Goal: Transaction & Acquisition: Purchase product/service

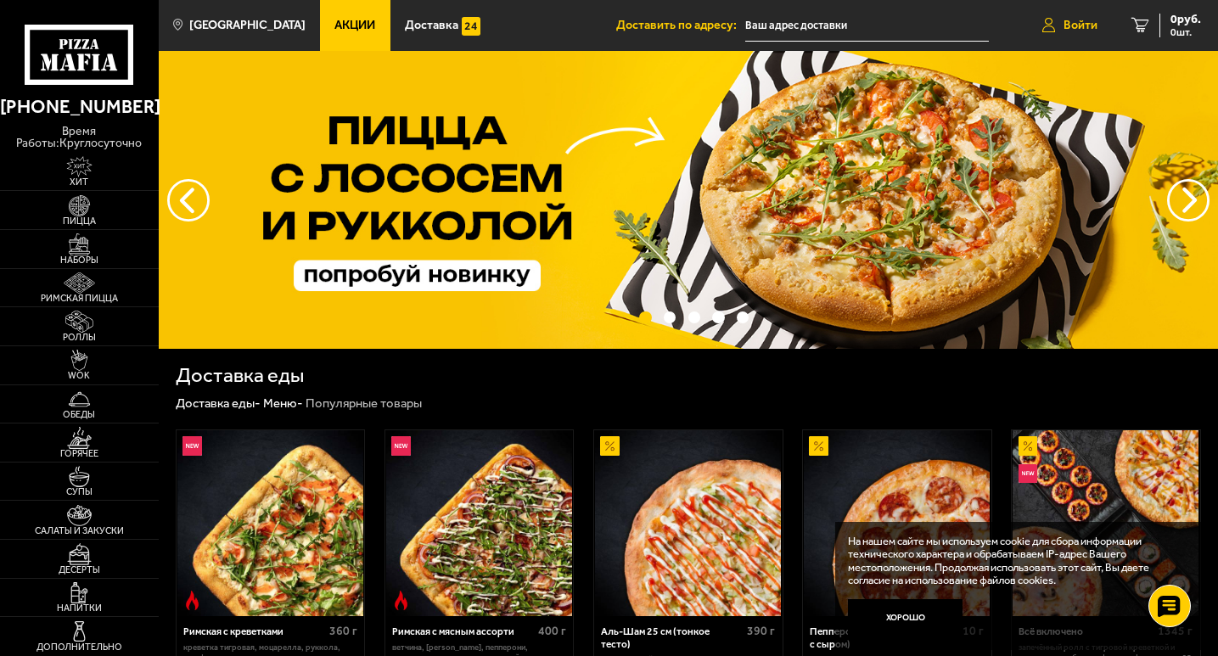
click at [1060, 23] on link "Войти" at bounding box center [1070, 25] width 89 height 51
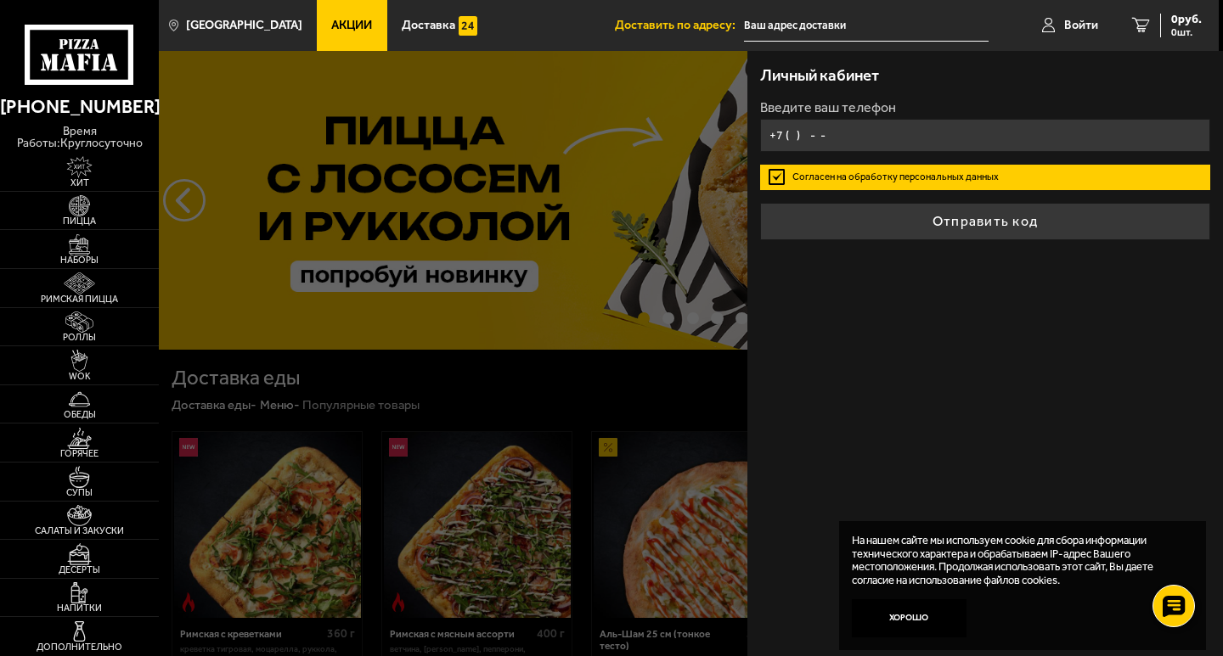
click at [793, 134] on input "+7 ( ) - -" at bounding box center [985, 135] width 450 height 33
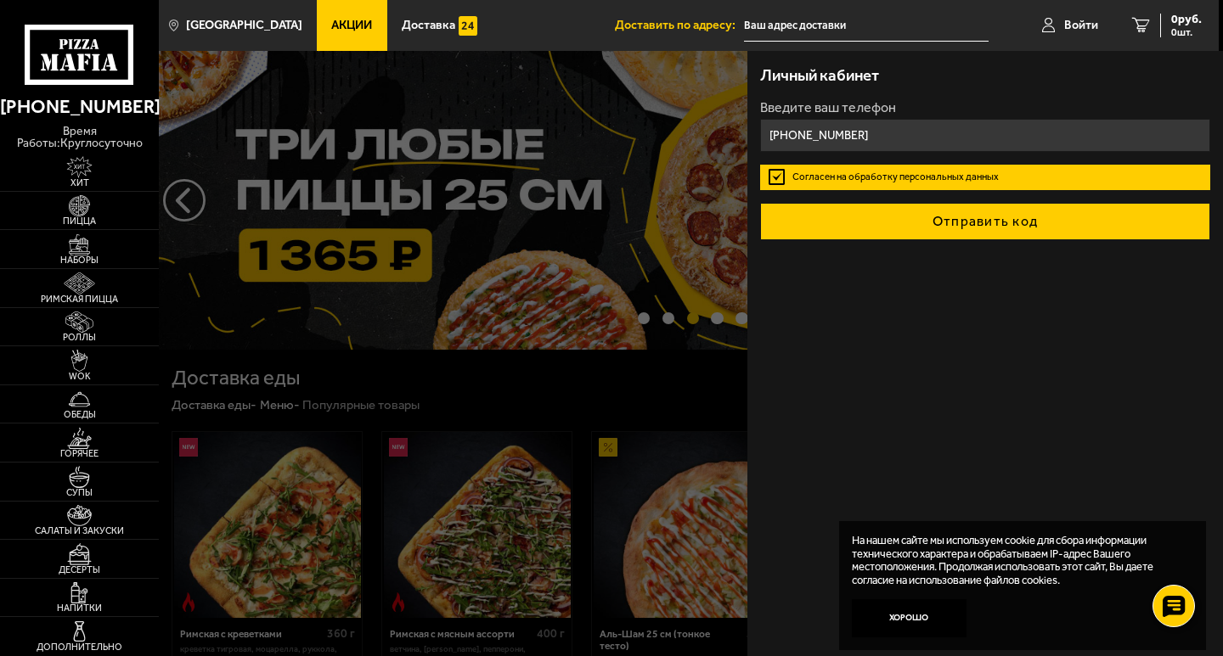
type input "[PHONE_NUMBER]"
click at [919, 228] on button "Отправить код" at bounding box center [985, 221] width 450 height 37
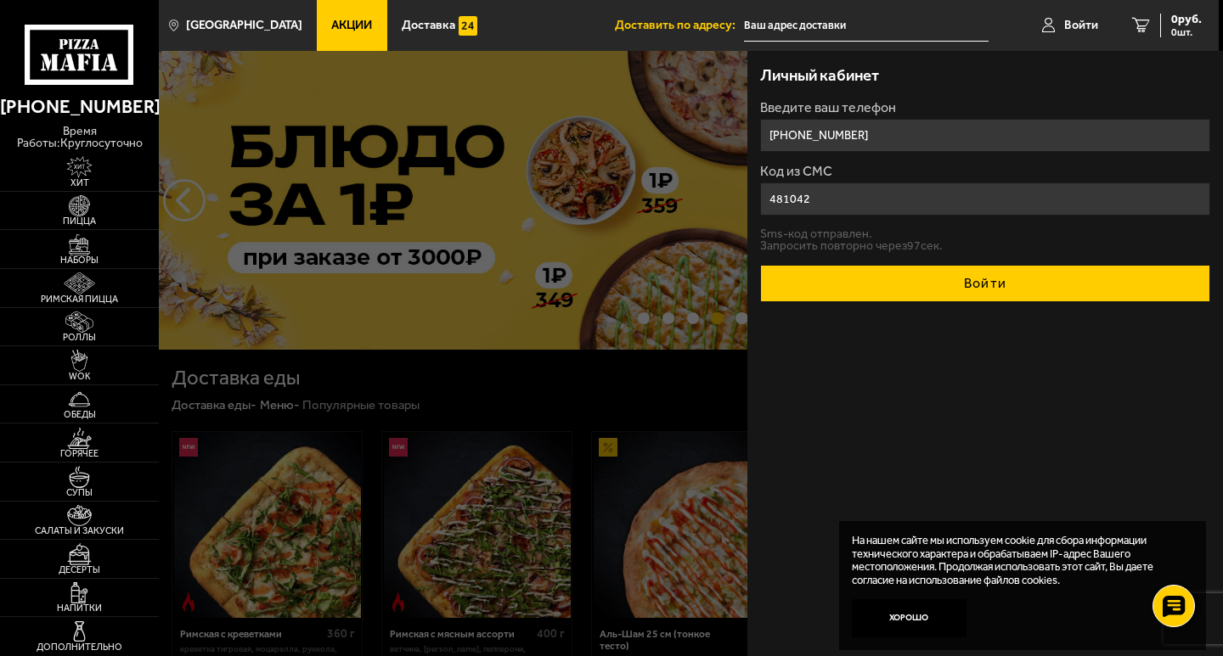
type input "481042"
click at [937, 284] on button "Войти" at bounding box center [985, 283] width 450 height 37
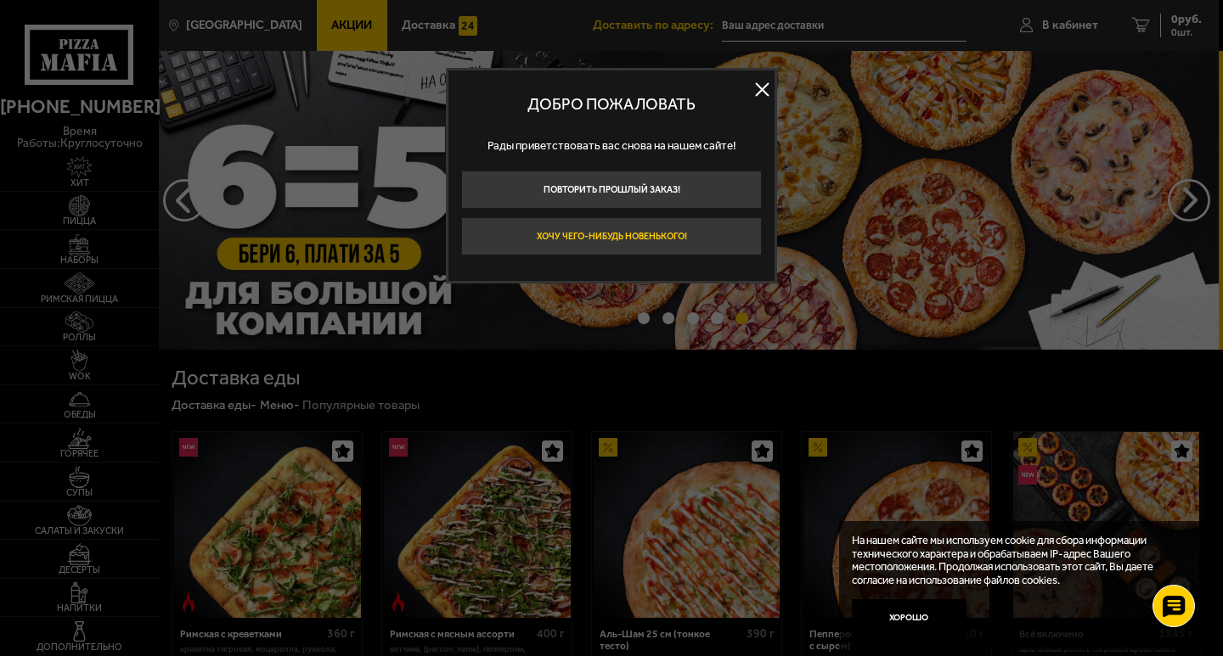
click at [734, 229] on button "Хочу чего-нибудь новенького!" at bounding box center [611, 236] width 301 height 38
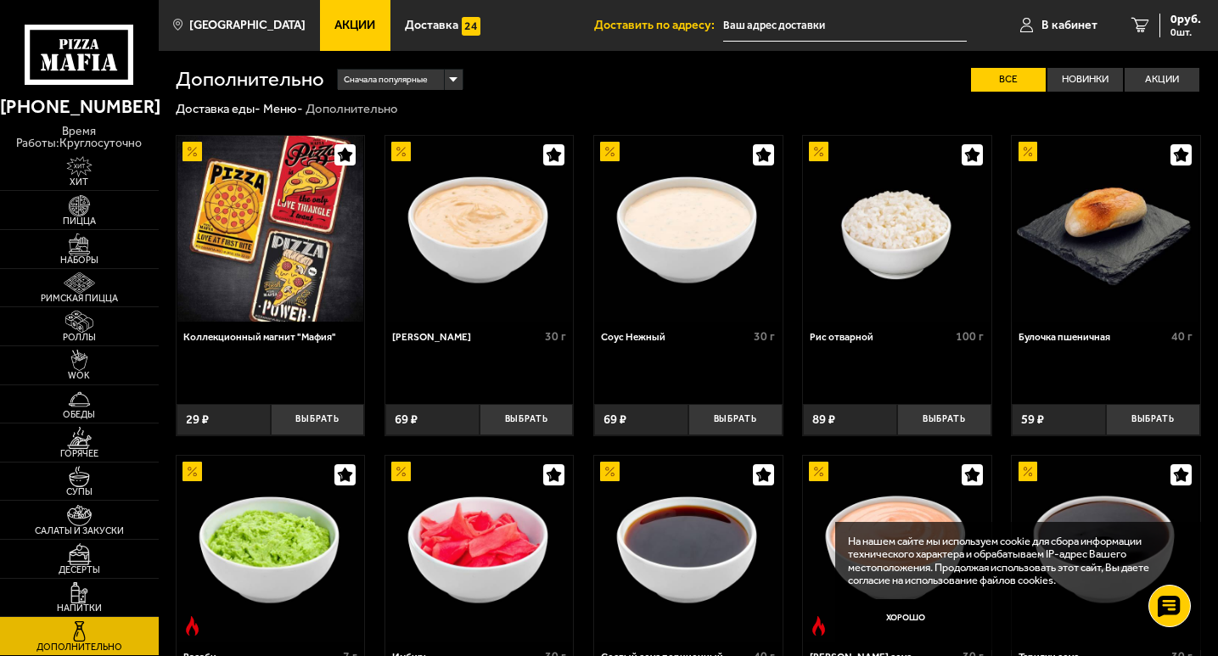
click at [752, 17] on input "text" at bounding box center [845, 25] width 244 height 31
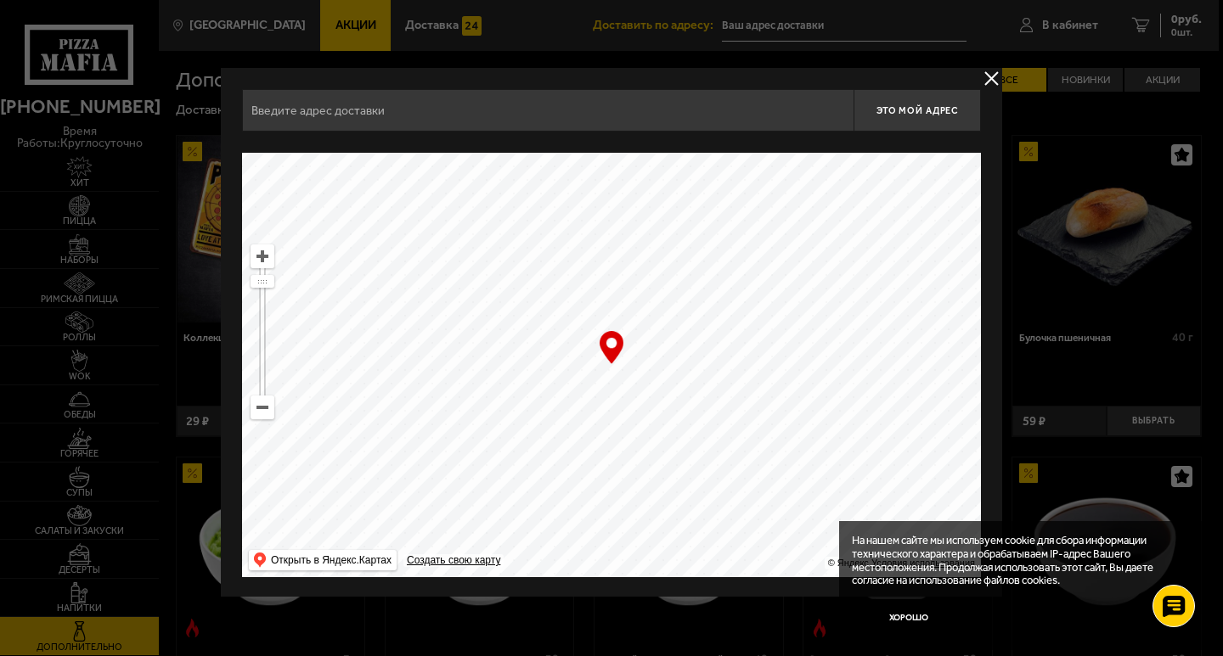
click at [373, 122] on input "text" at bounding box center [547, 110] width 611 height 42
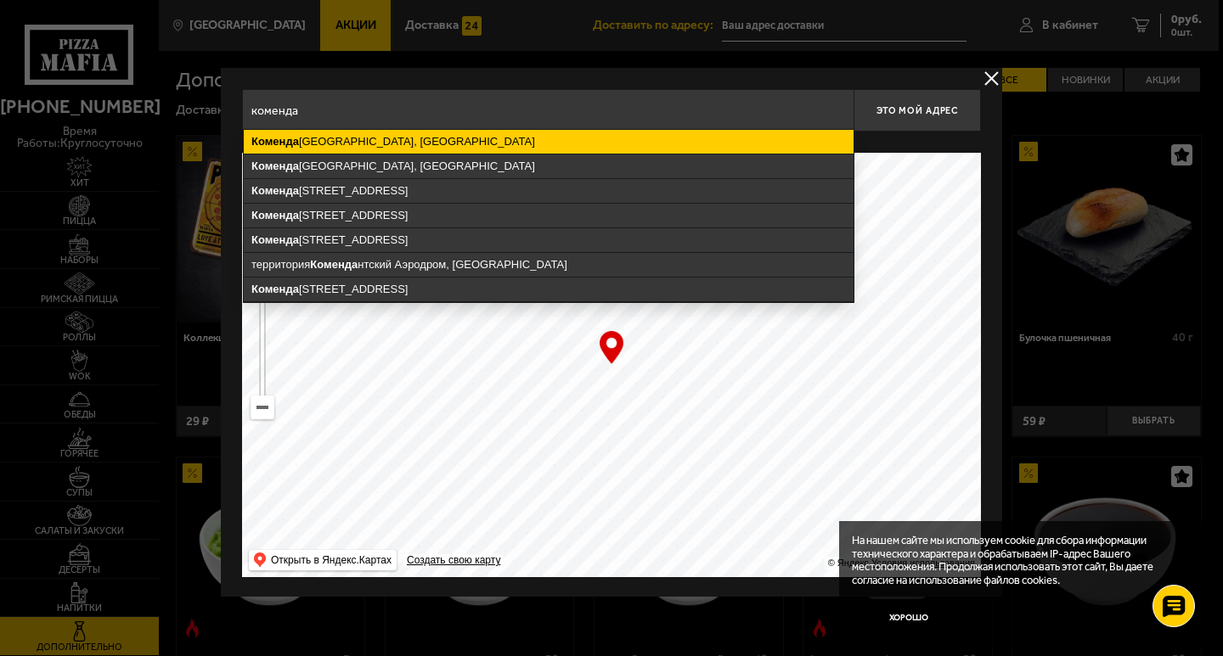
click at [379, 139] on ymaps "Коменда нтский проспект, Санкт-Петербург" at bounding box center [549, 142] width 610 height 24
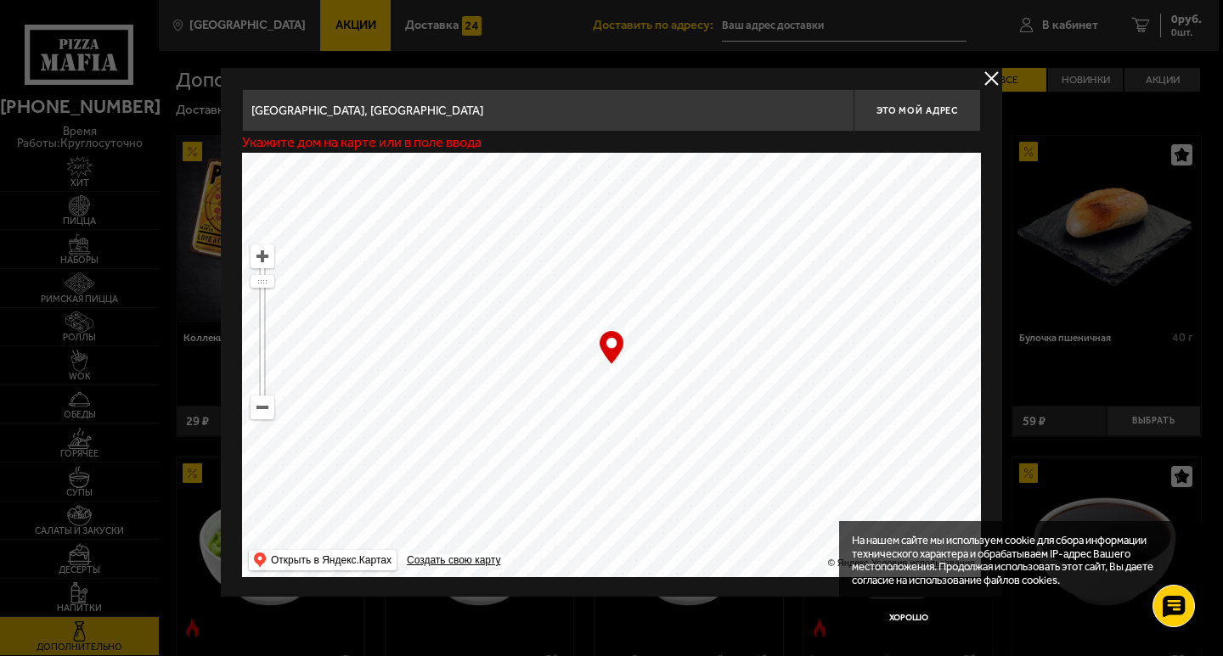
click at [497, 108] on input "Санкт-Петербург, Комендантский проспект" at bounding box center [547, 110] width 611 height 42
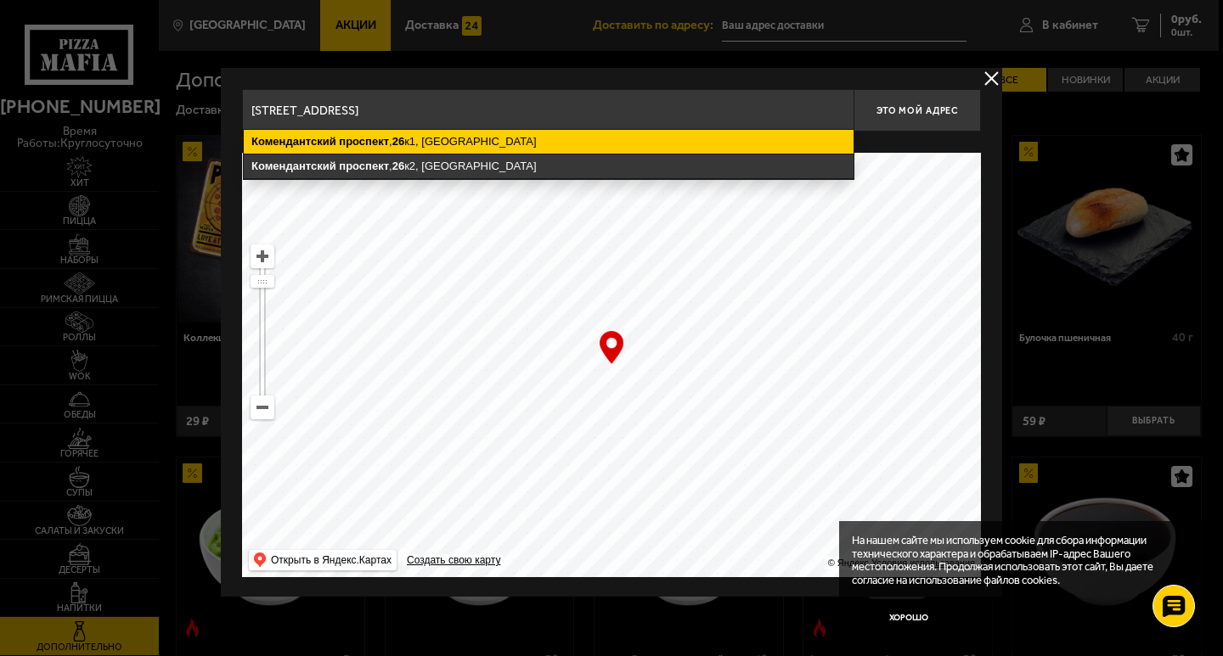
click at [449, 140] on ymaps "Комендантский проспект , 26 к1, Санкт-Петербург" at bounding box center [549, 142] width 610 height 24
type input "Санкт-Петербург, Комендантский проспект, 26к1"
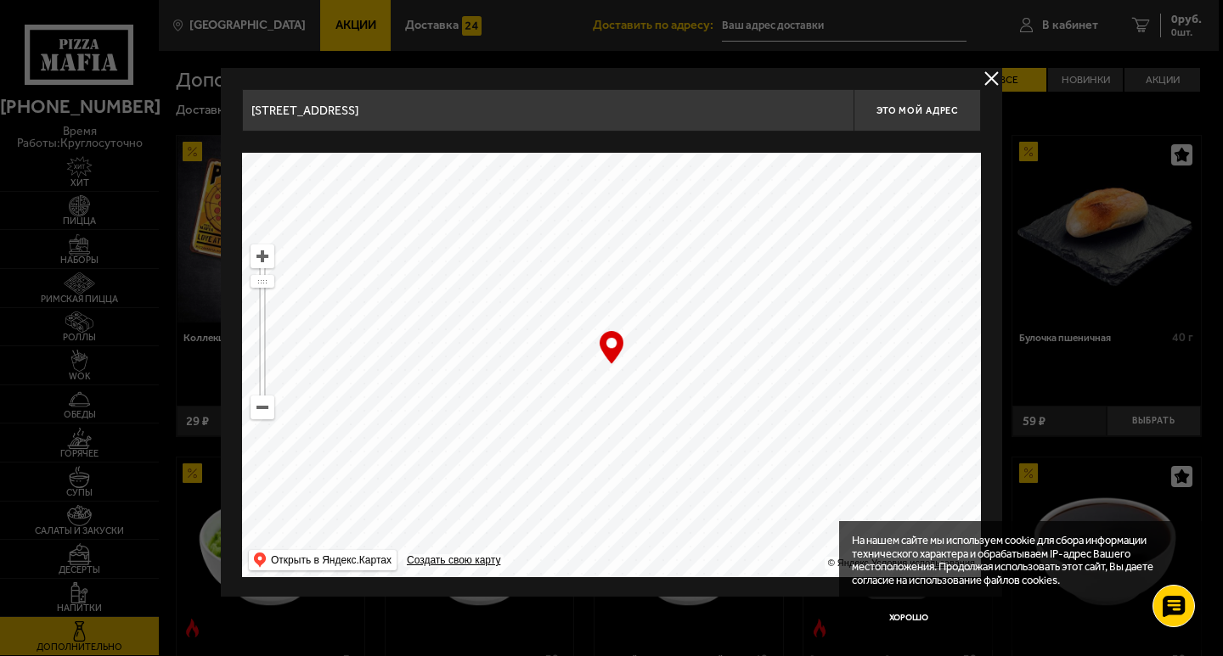
click at [272, 260] on ymaps at bounding box center [262, 257] width 24 height 24
click at [269, 260] on ymaps at bounding box center [262, 256] width 22 height 22
click at [264, 256] on ymaps at bounding box center [262, 256] width 22 height 22
click at [619, 354] on div "… © Яндекс Условия использования Открыть в Яндекс.Картах Создать свою карту" at bounding box center [611, 365] width 739 height 425
drag, startPoint x: 616, startPoint y: 343, endPoint x: 621, endPoint y: 366, distance: 23.5
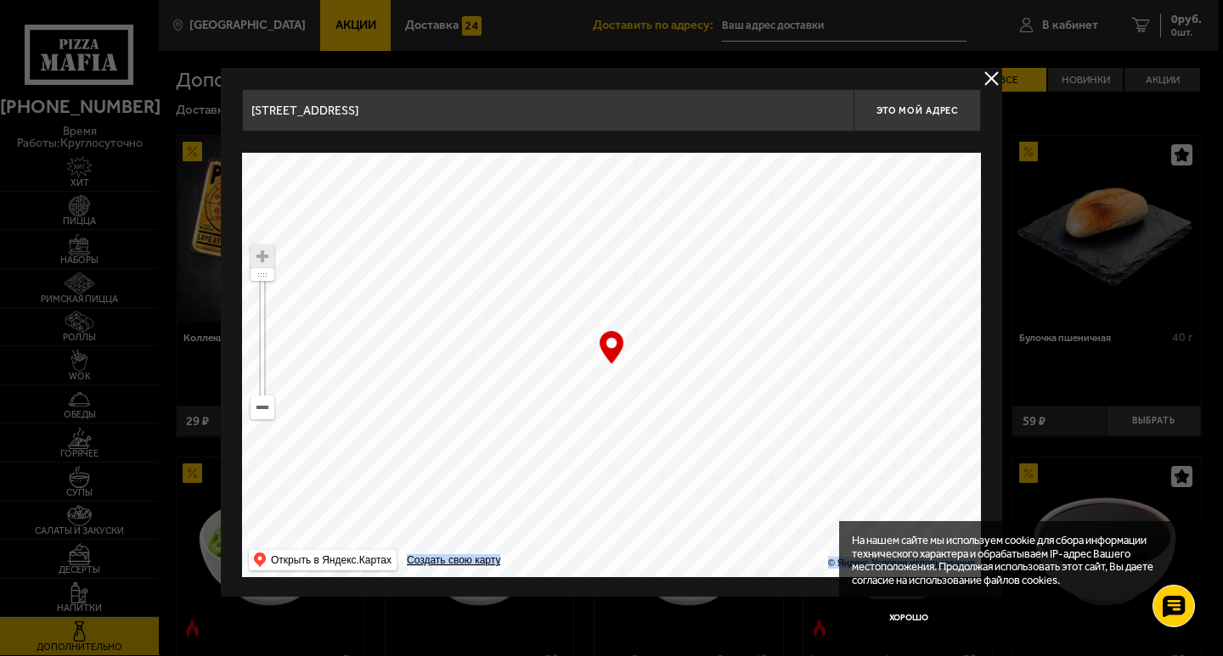
click at [621, 366] on div "… © Яндекс Условия использования Открыть в Яндекс.Картах Создать свою карту" at bounding box center [611, 365] width 739 height 425
click at [890, 112] on span "Это мой адрес" at bounding box center [917, 110] width 82 height 11
type input "Комендантский проспект, 26к1"
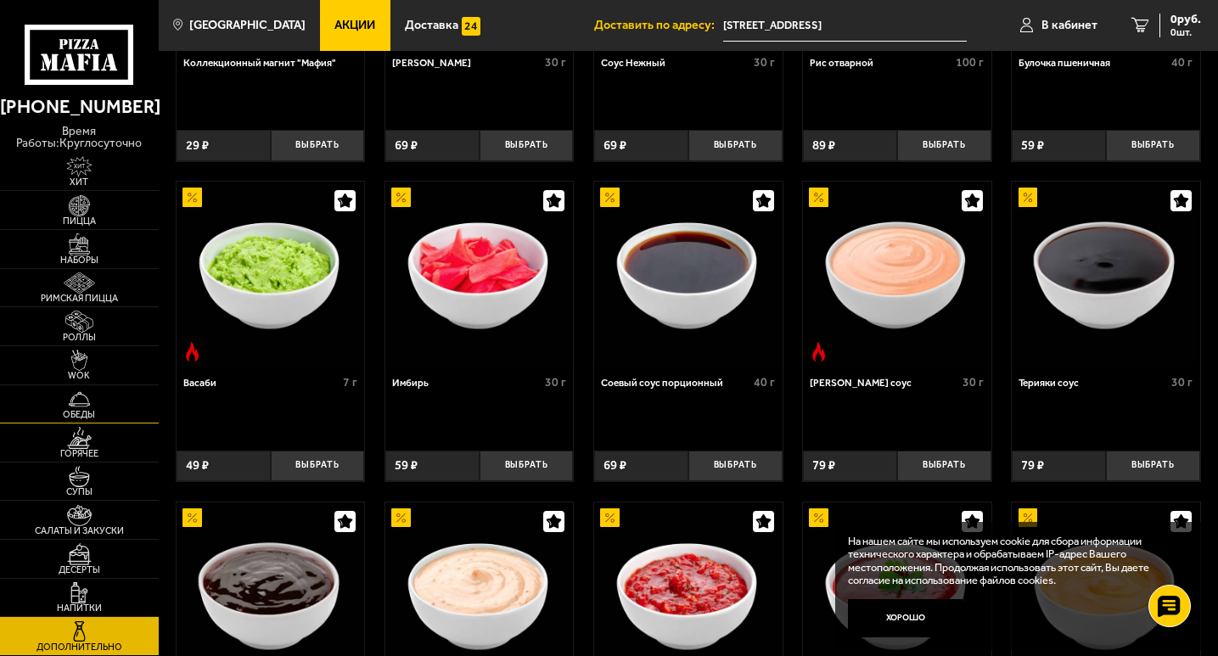
scroll to position [255, 0]
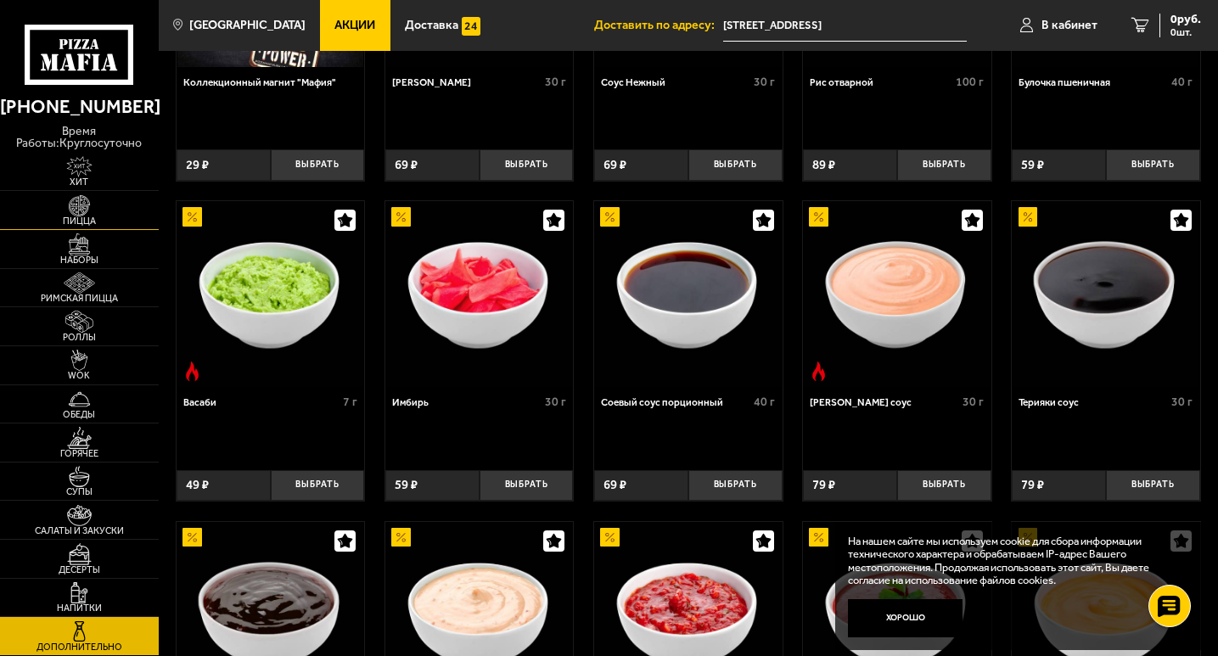
click at [97, 222] on span "Пицца" at bounding box center [79, 221] width 159 height 9
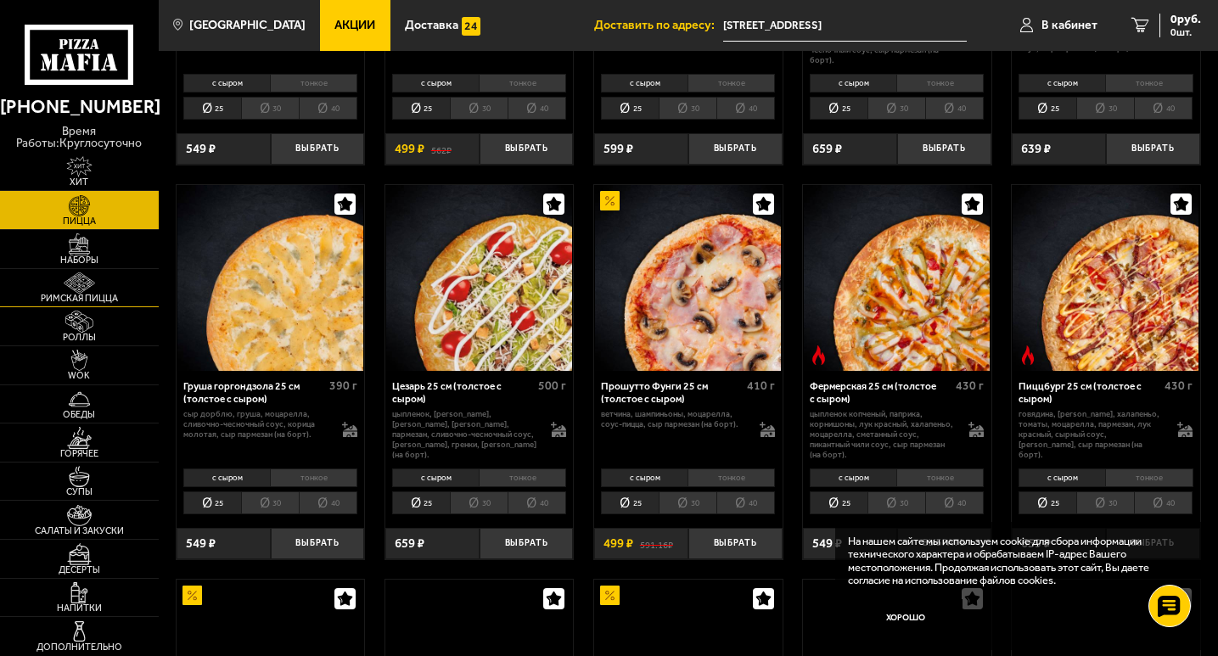
scroll to position [1189, 0]
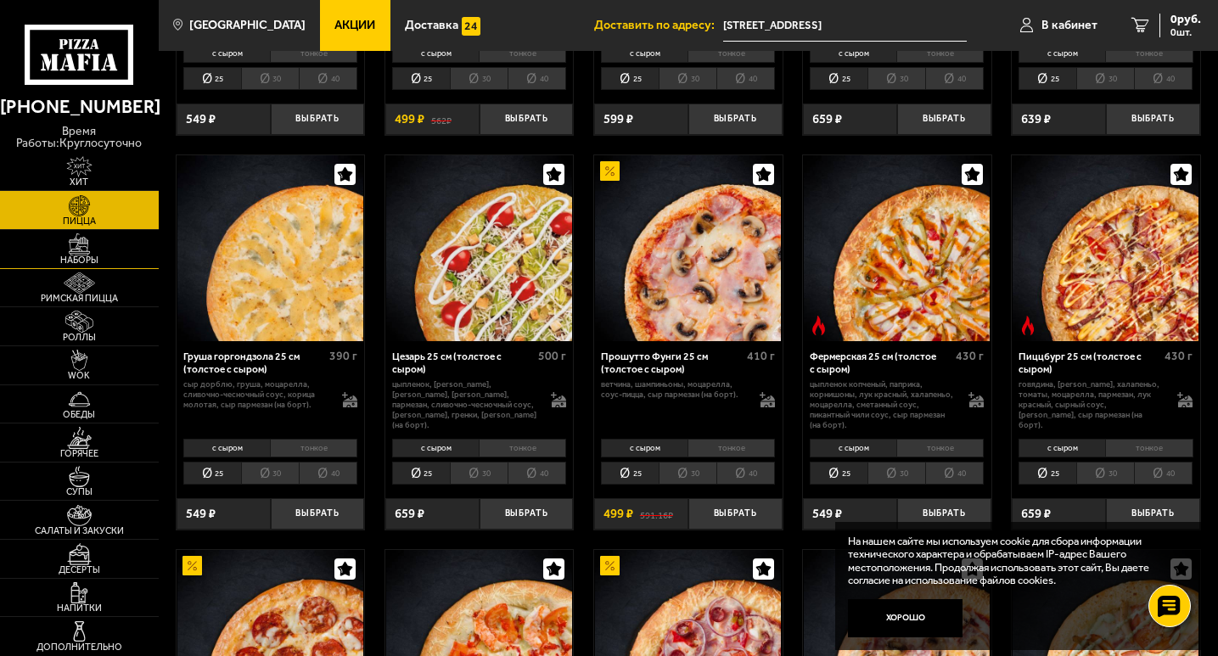
click at [128, 254] on link "Наборы" at bounding box center [79, 249] width 159 height 38
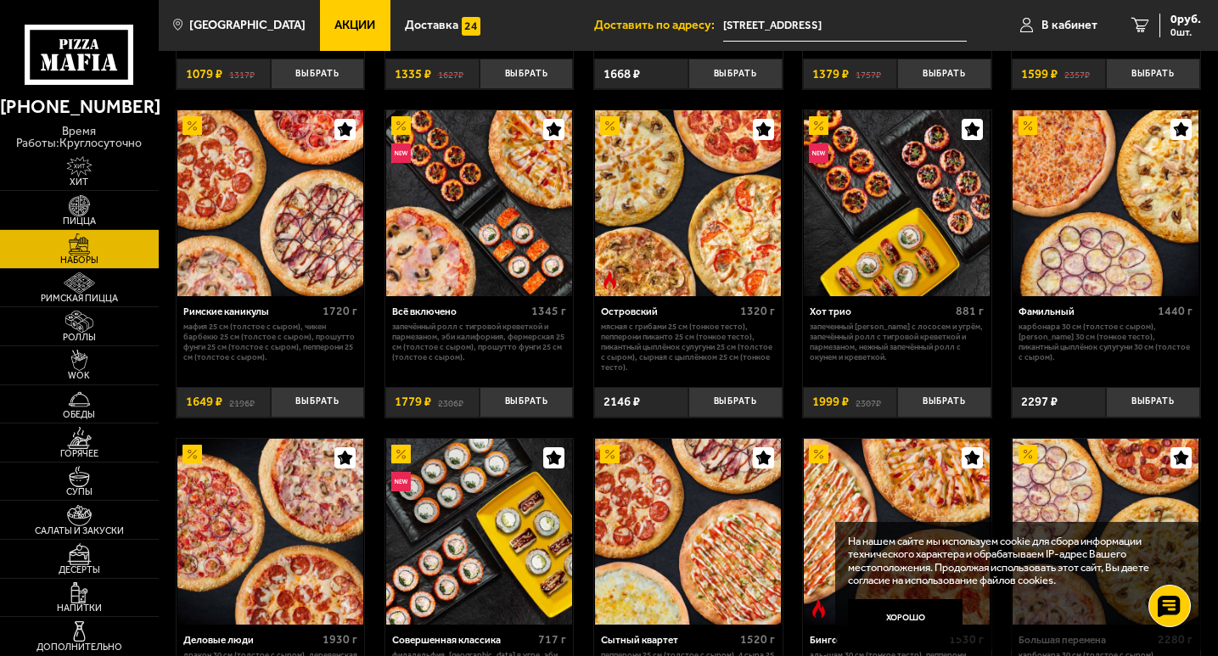
scroll to position [1019, 0]
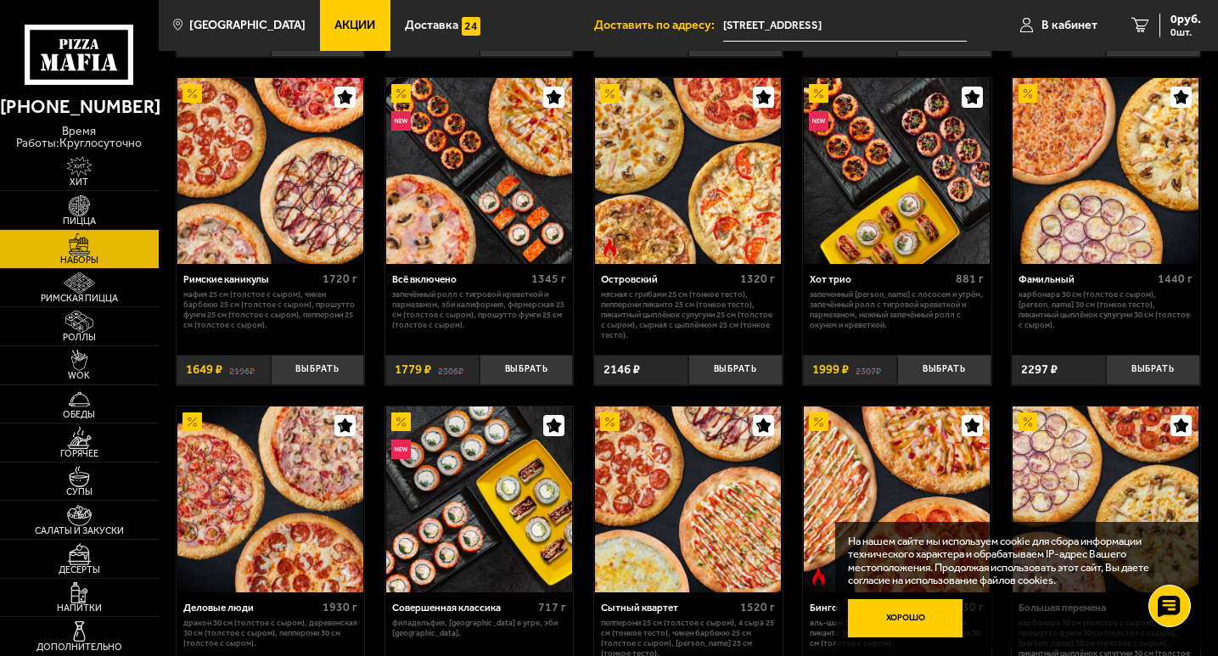
click at [867, 619] on button "Хорошо" at bounding box center [905, 618] width 115 height 38
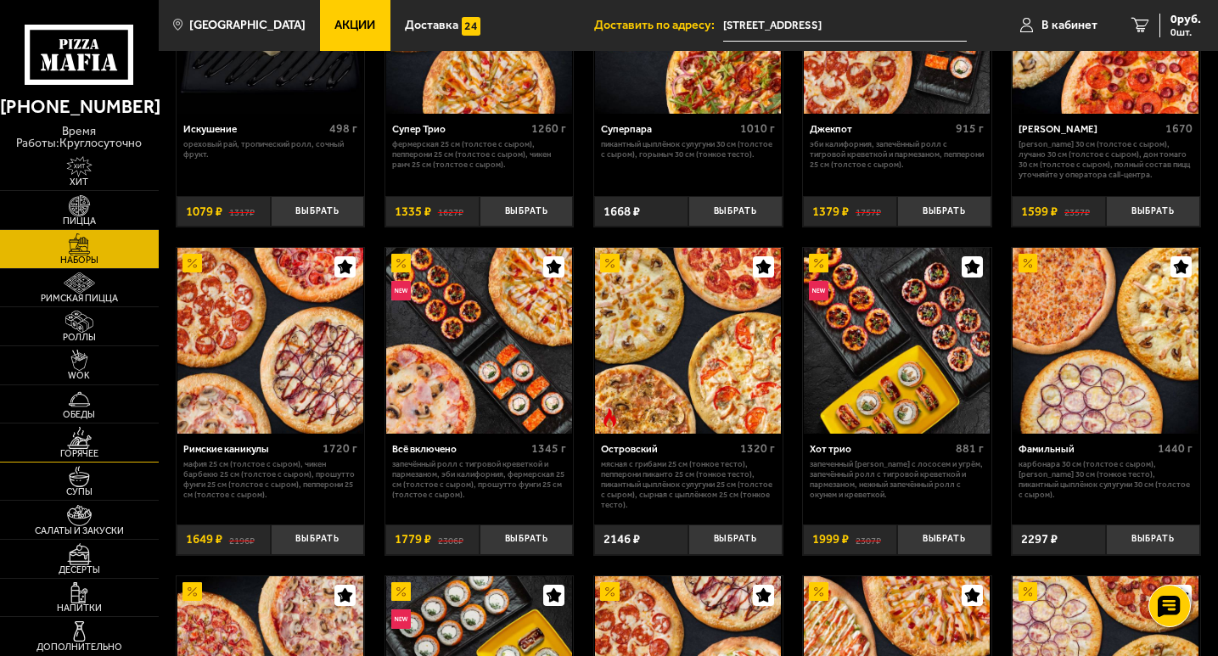
scroll to position [764, 0]
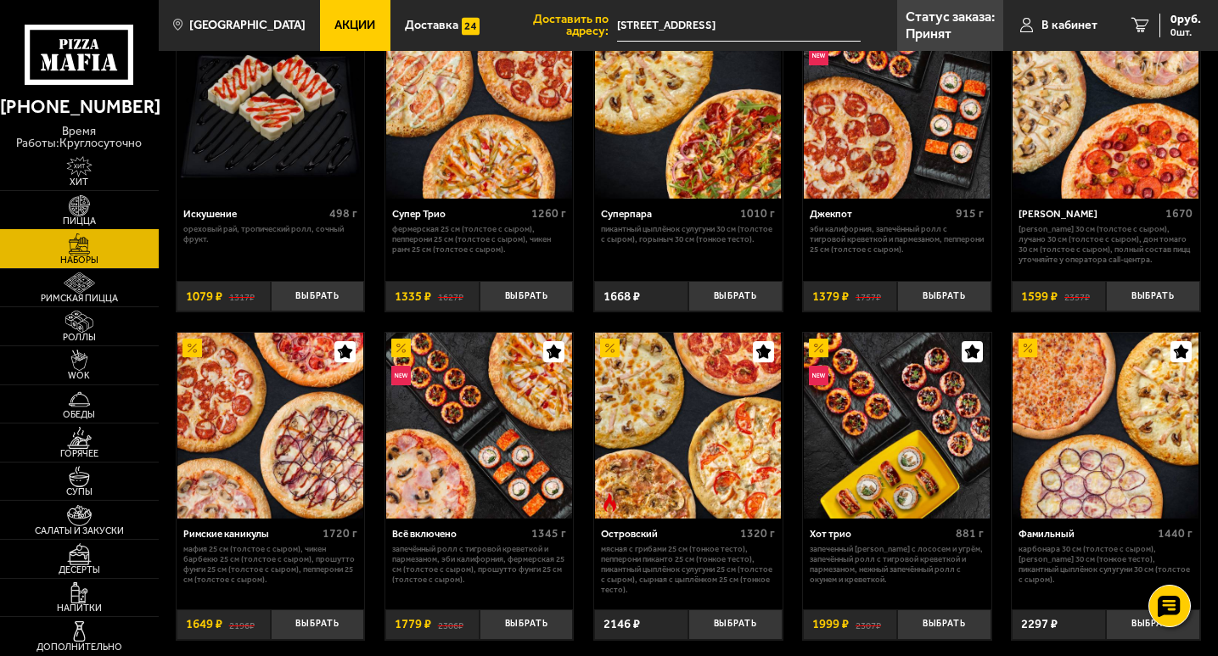
click at [45, 217] on span "Пицца" at bounding box center [79, 221] width 159 height 9
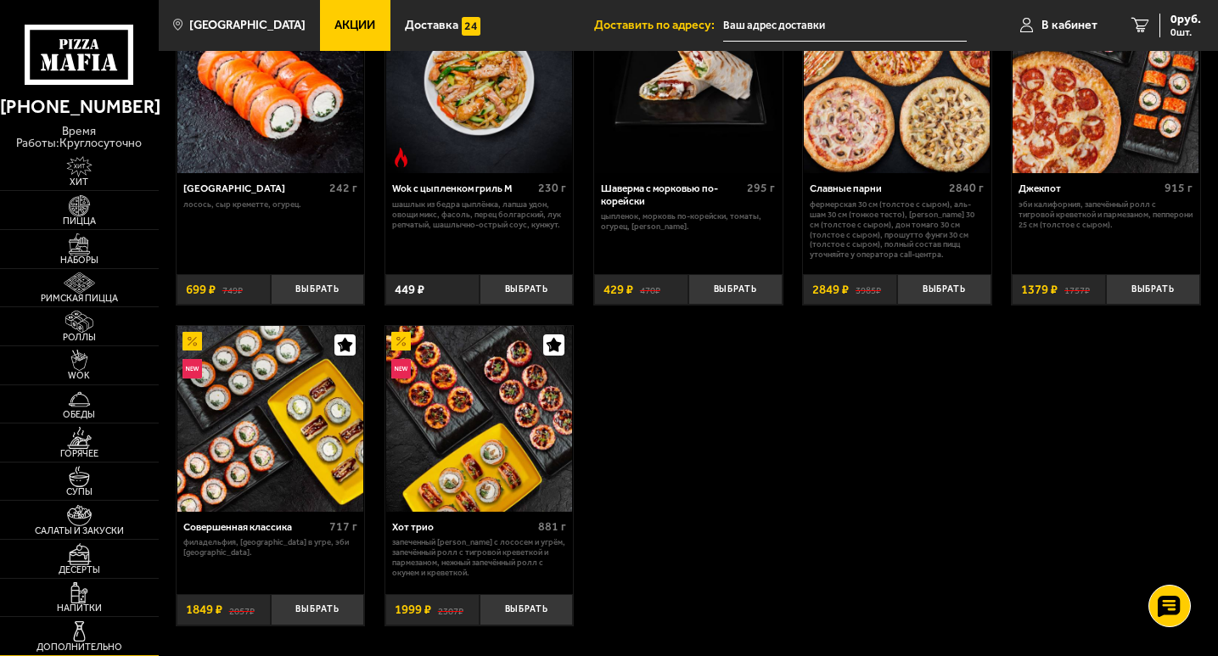
scroll to position [849, 0]
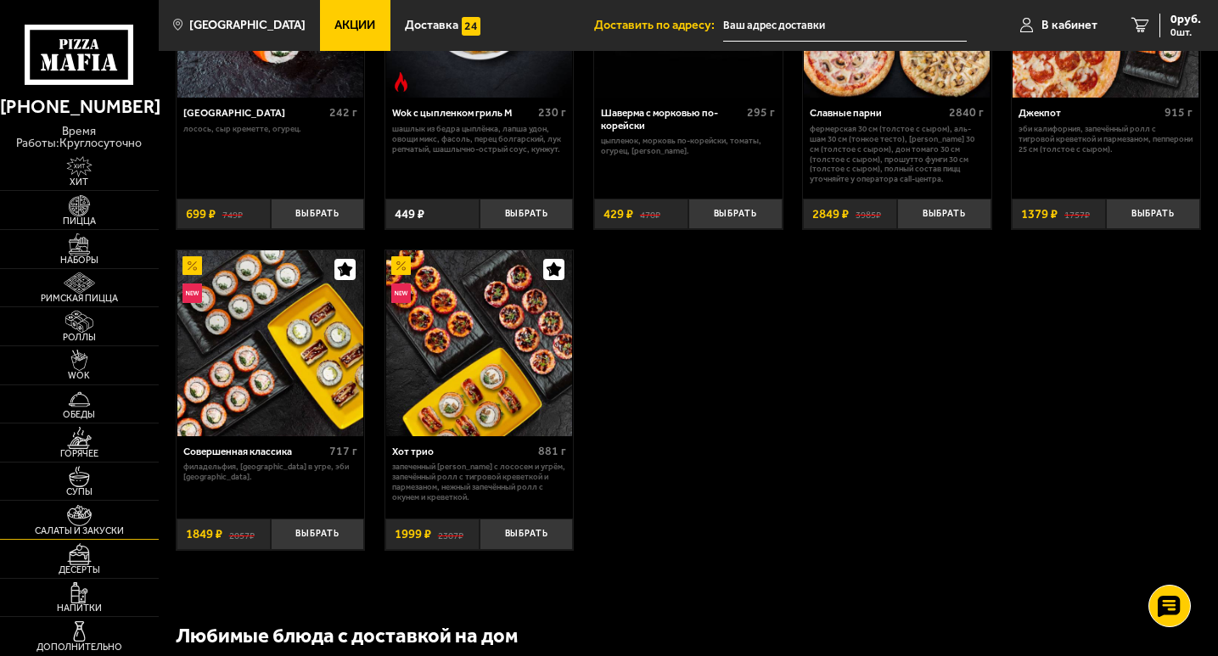
click at [123, 525] on link "Салаты и закуски" at bounding box center [79, 520] width 159 height 38
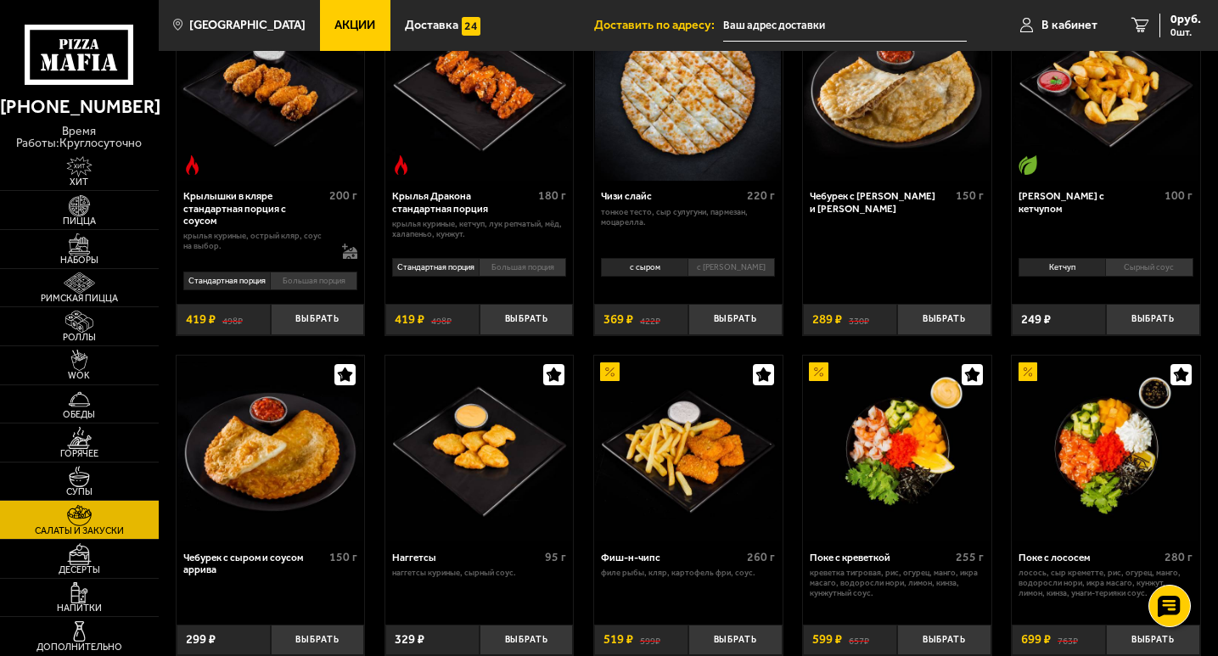
scroll to position [594, 0]
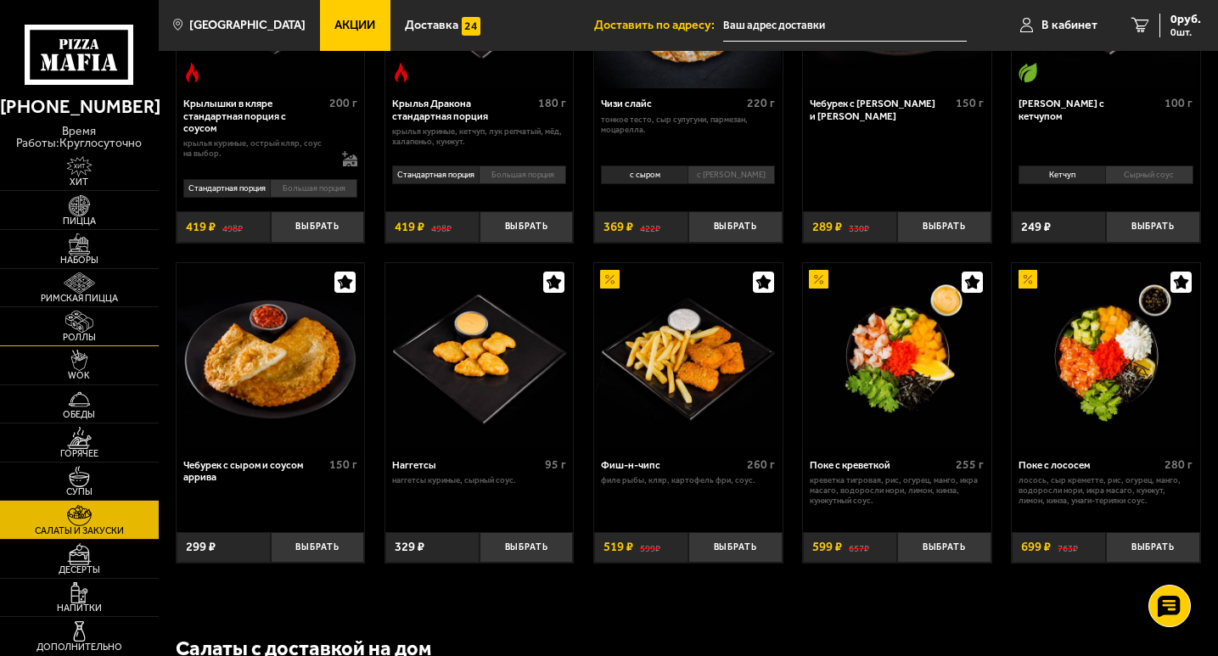
click at [95, 323] on img at bounding box center [79, 321] width 48 height 21
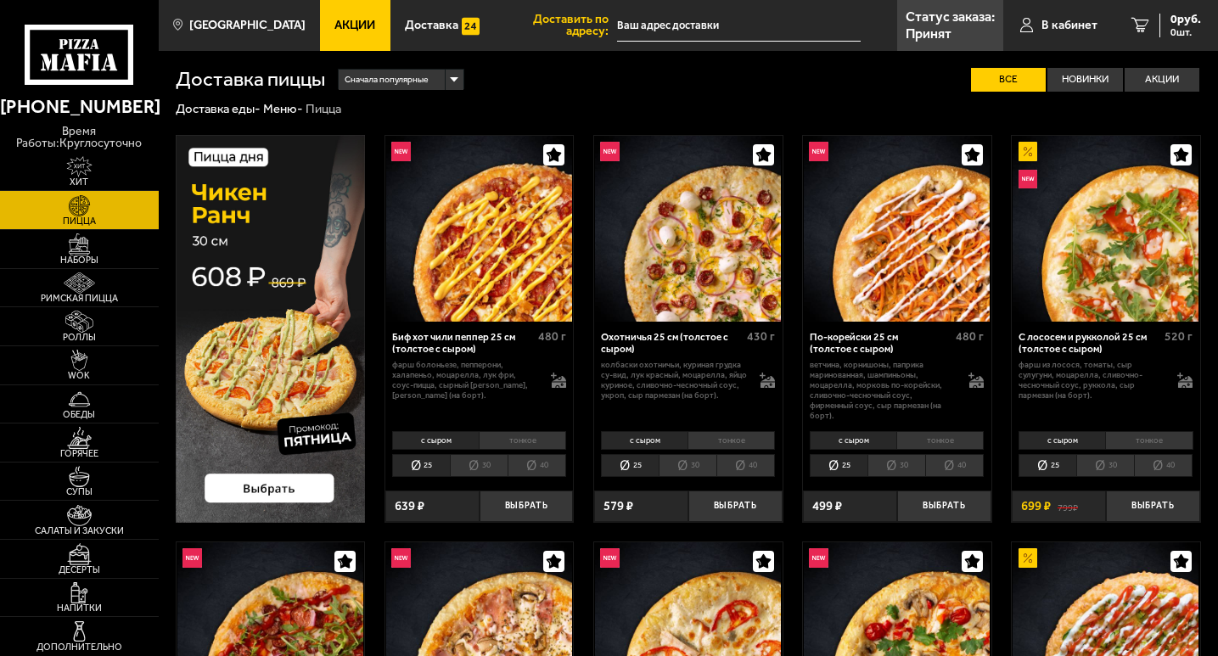
type input "[STREET_ADDRESS]"
click at [939, 30] on p "Принят" at bounding box center [929, 34] width 46 height 14
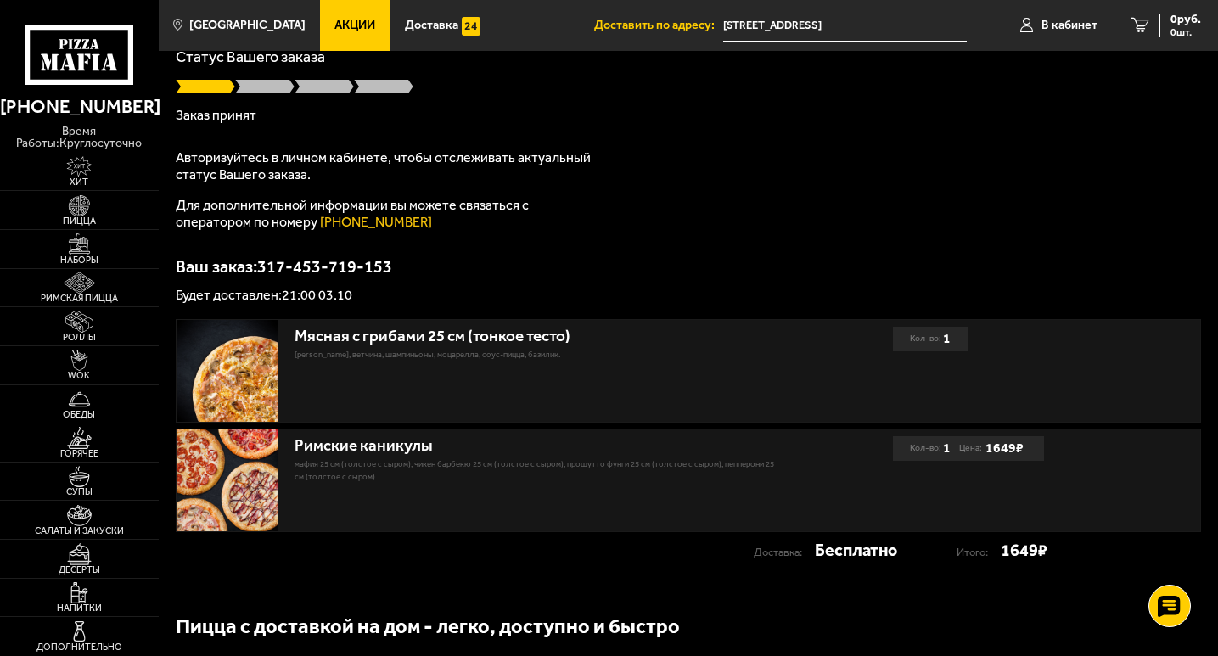
scroll to position [85, 0]
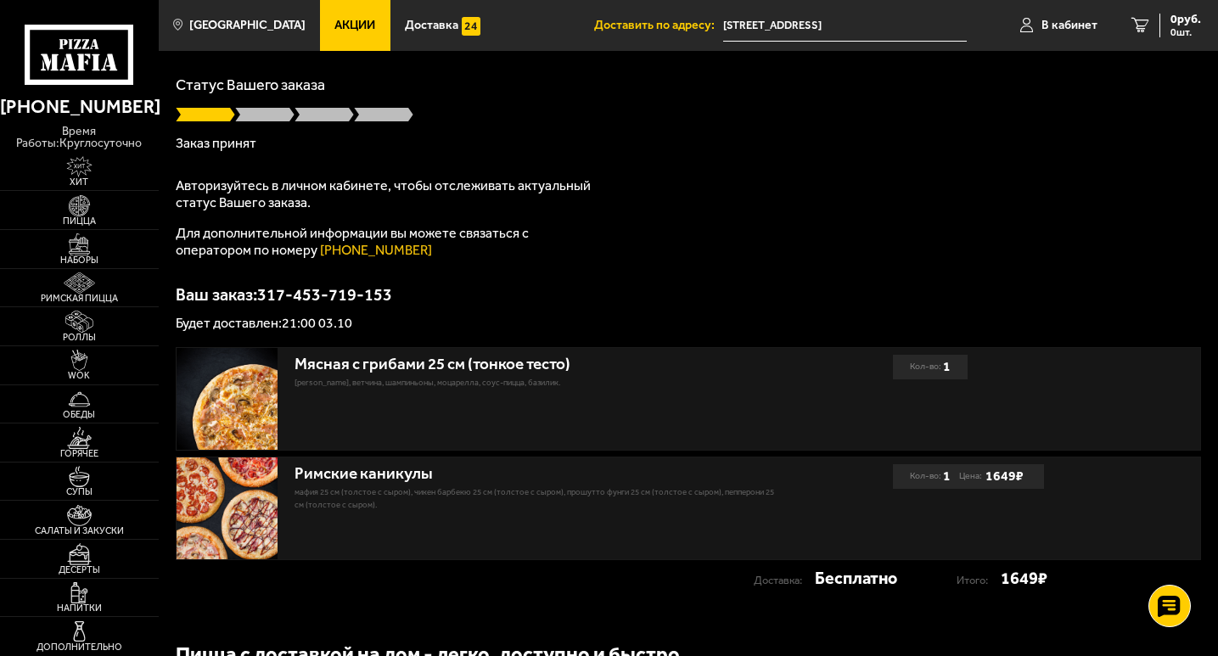
click at [732, 605] on div "Доставка пиццы Спасибо за Ваш заказ! Статус Вашего заказа Заказ принят Авторизу…" at bounding box center [689, 289] width 1060 height 647
